Goal: Find contact information: Find contact information

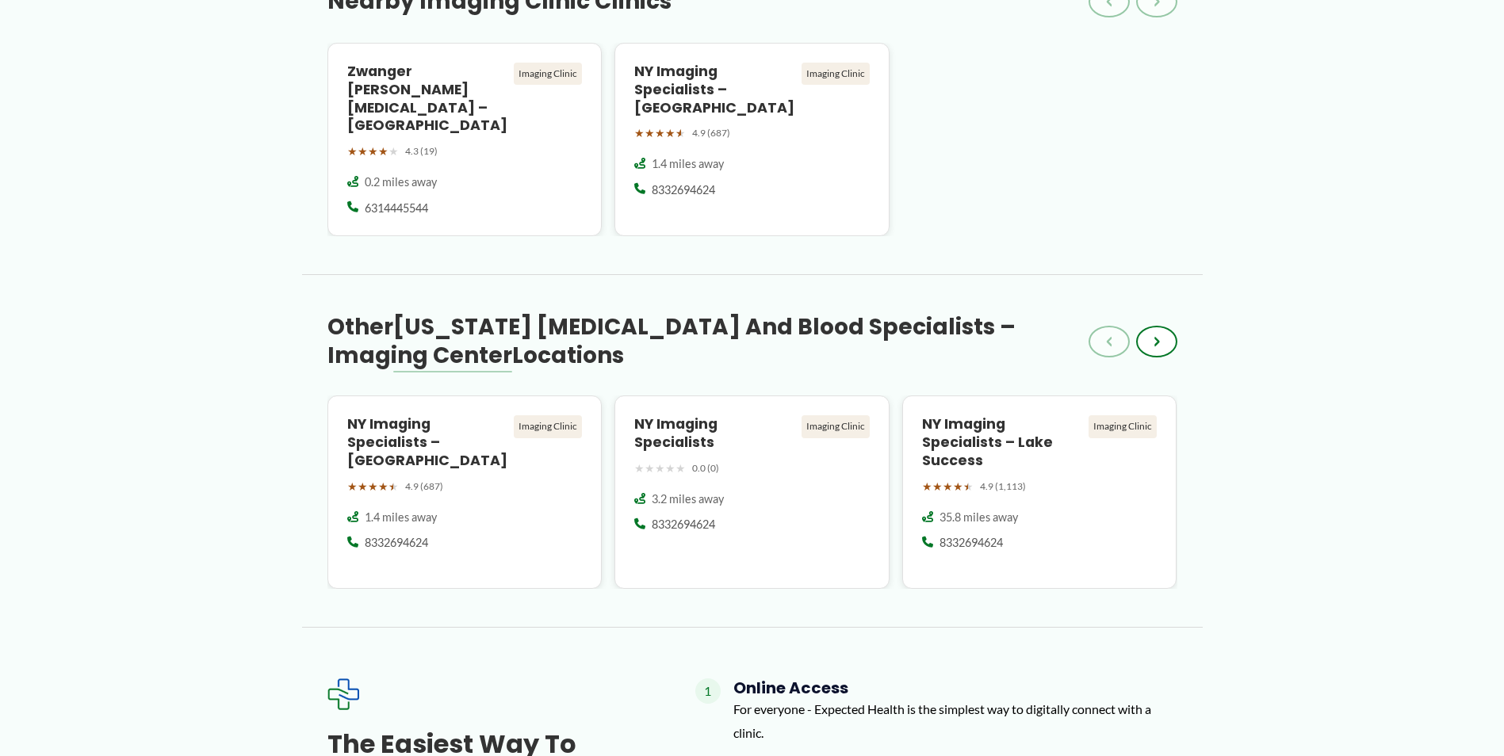
scroll to position [1444, 0]
click at [460, 534] on div "8332694624" at bounding box center [464, 542] width 235 height 16
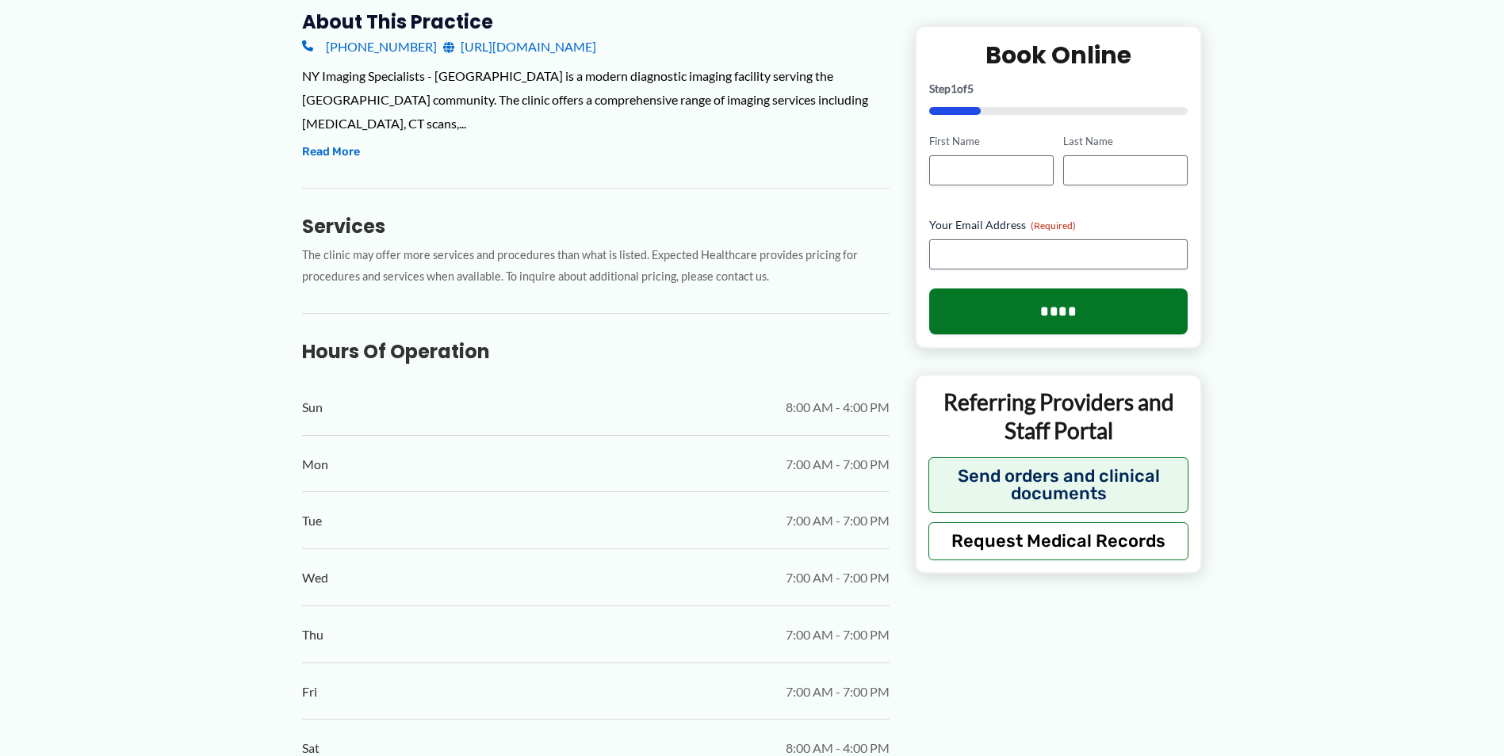
scroll to position [396, 0]
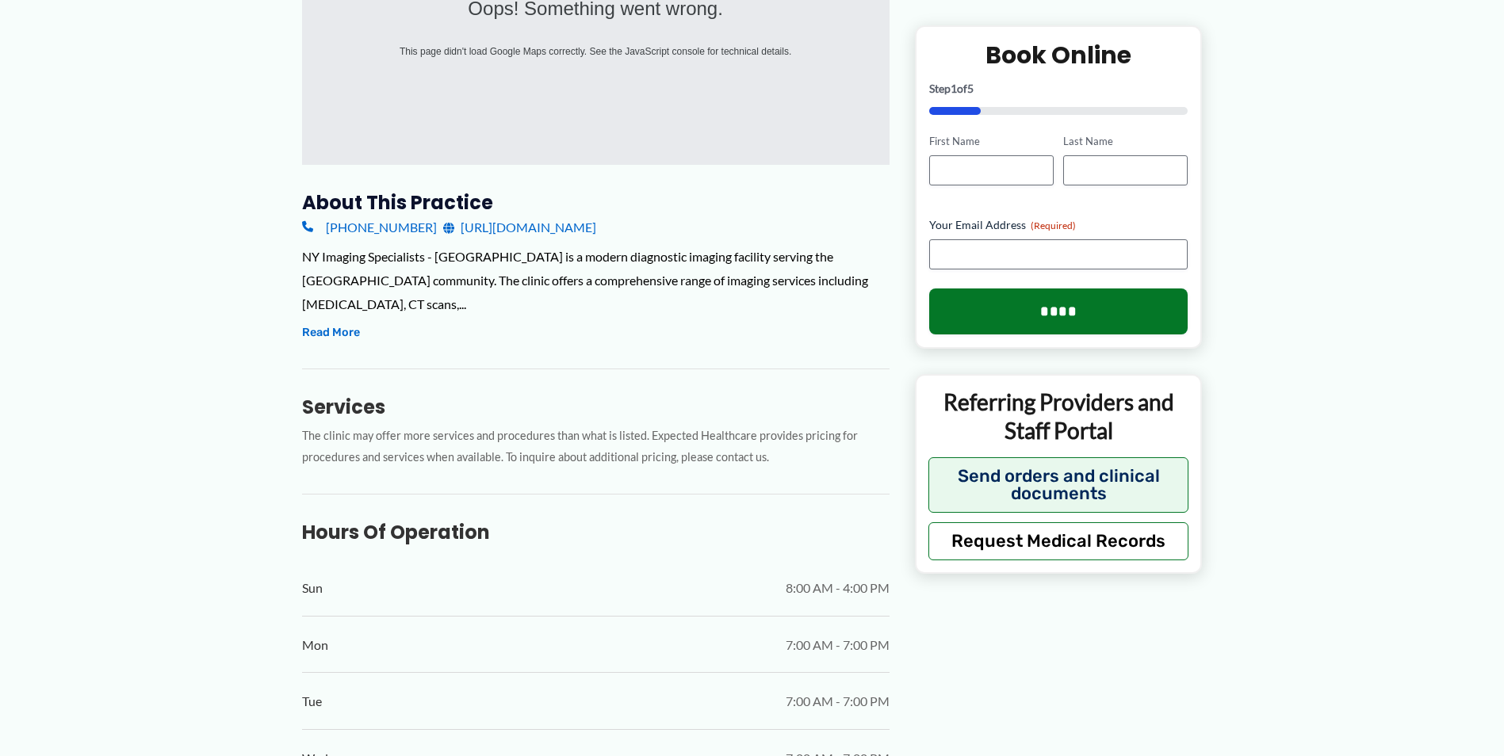
click at [466, 233] on link "[URL][DOMAIN_NAME]" at bounding box center [519, 228] width 153 height 24
